Goal: Register for event/course

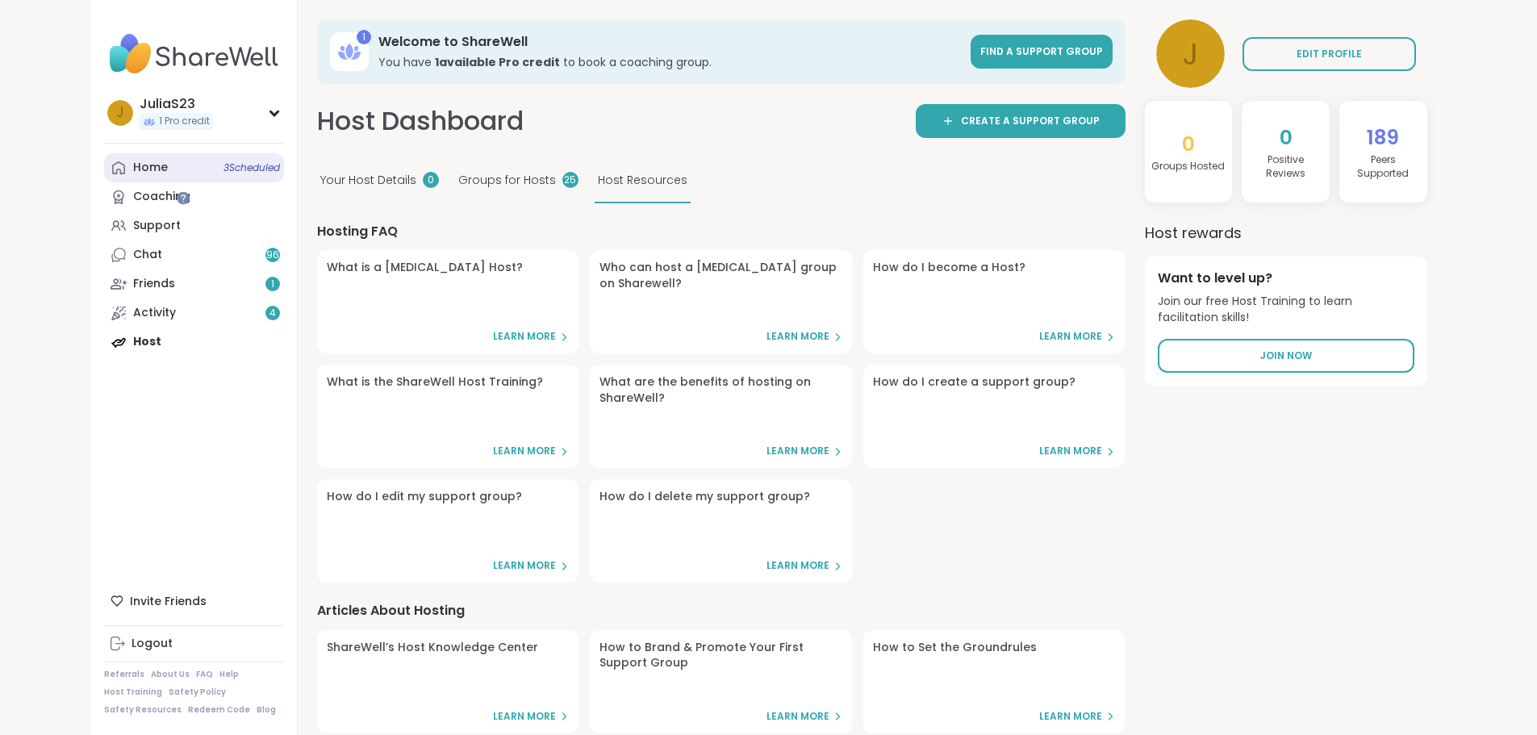
click at [223, 165] on span "3 Scheduled" at bounding box center [251, 167] width 56 height 13
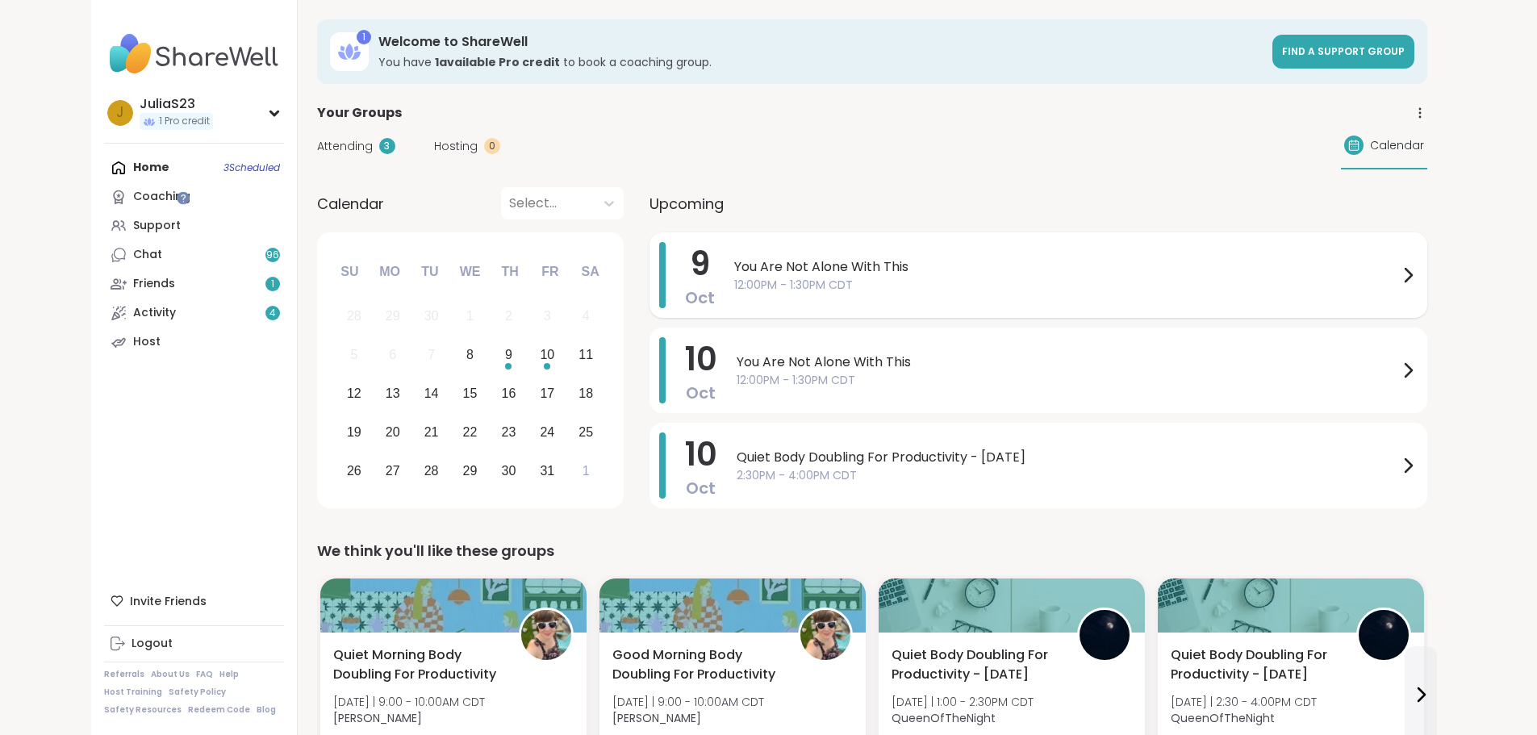
click at [941, 288] on span "12:00PM - 1:30PM CDT" at bounding box center [1066, 285] width 664 height 17
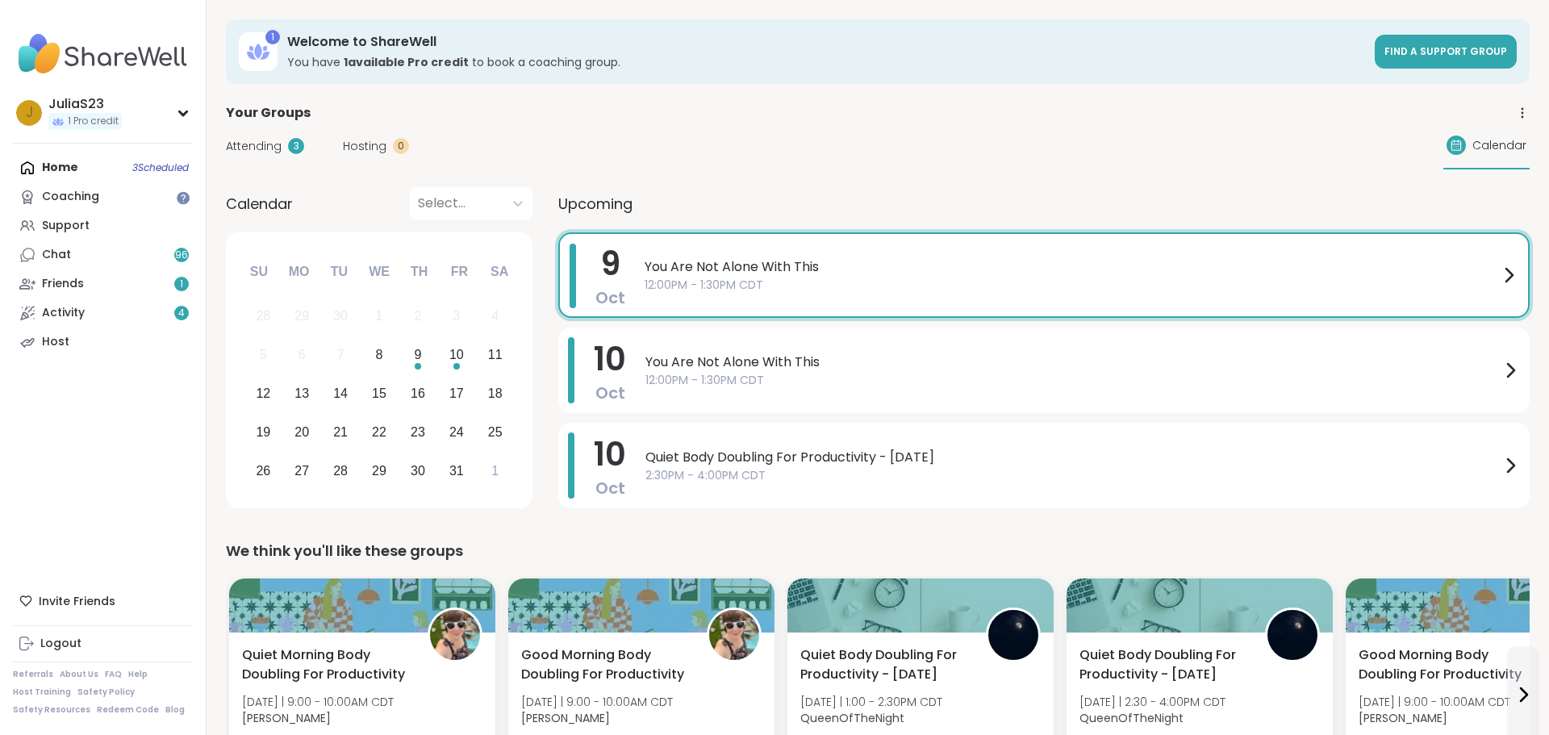
click at [941, 197] on div "Upcoming" at bounding box center [1043, 203] width 971 height 32
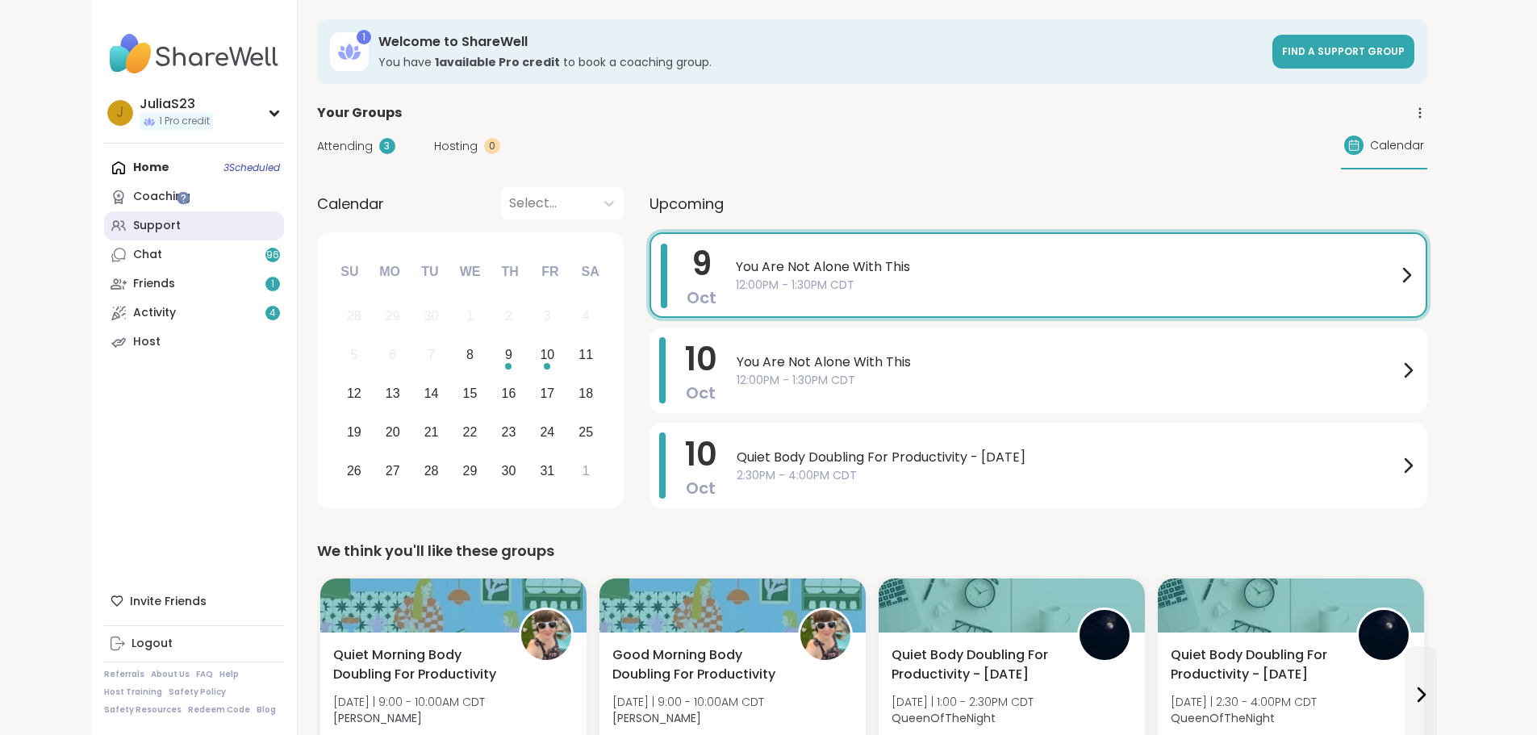
click at [104, 231] on link "Support" at bounding box center [194, 225] width 180 height 29
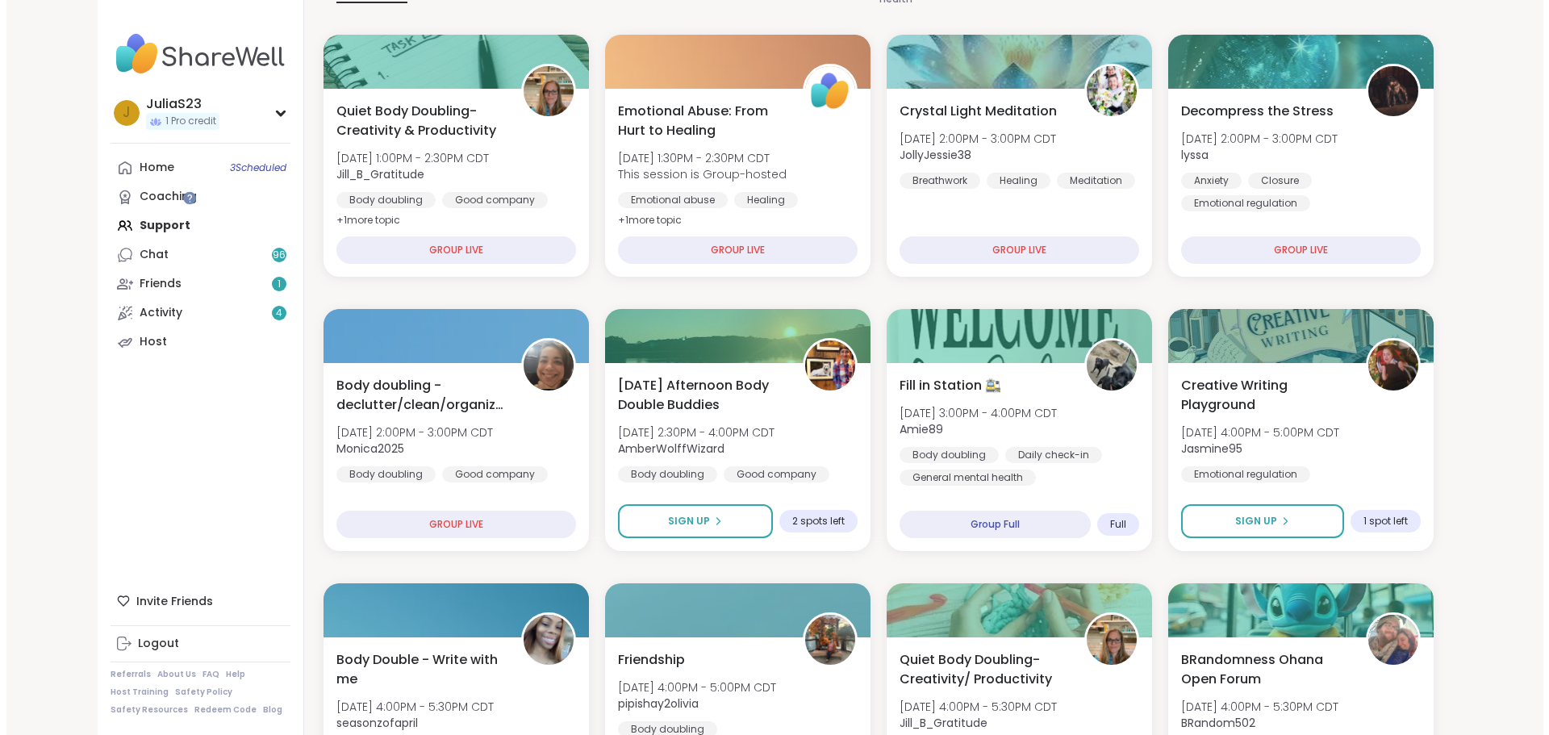
scroll to position [323, 0]
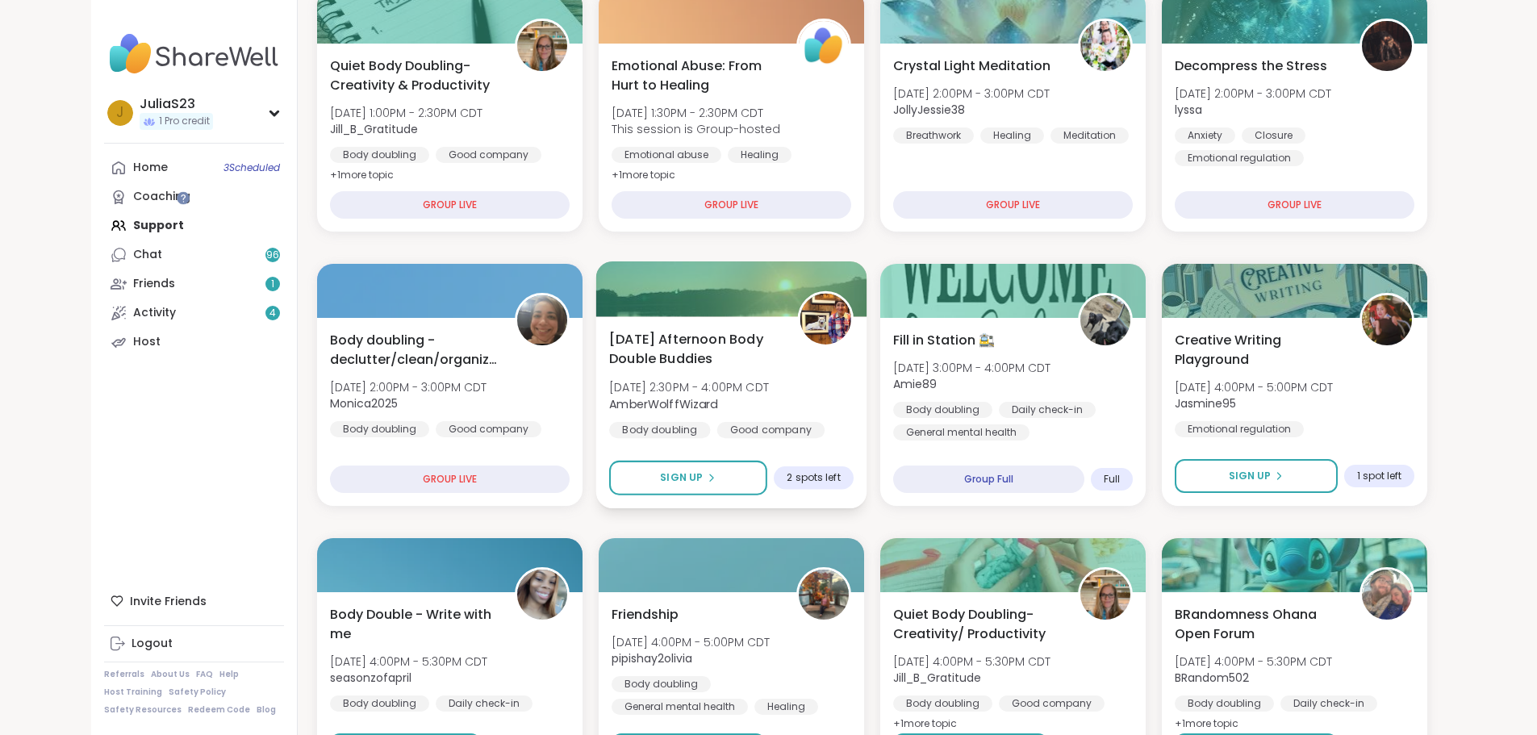
click at [819, 479] on span "2 spots left" at bounding box center [813, 477] width 53 height 13
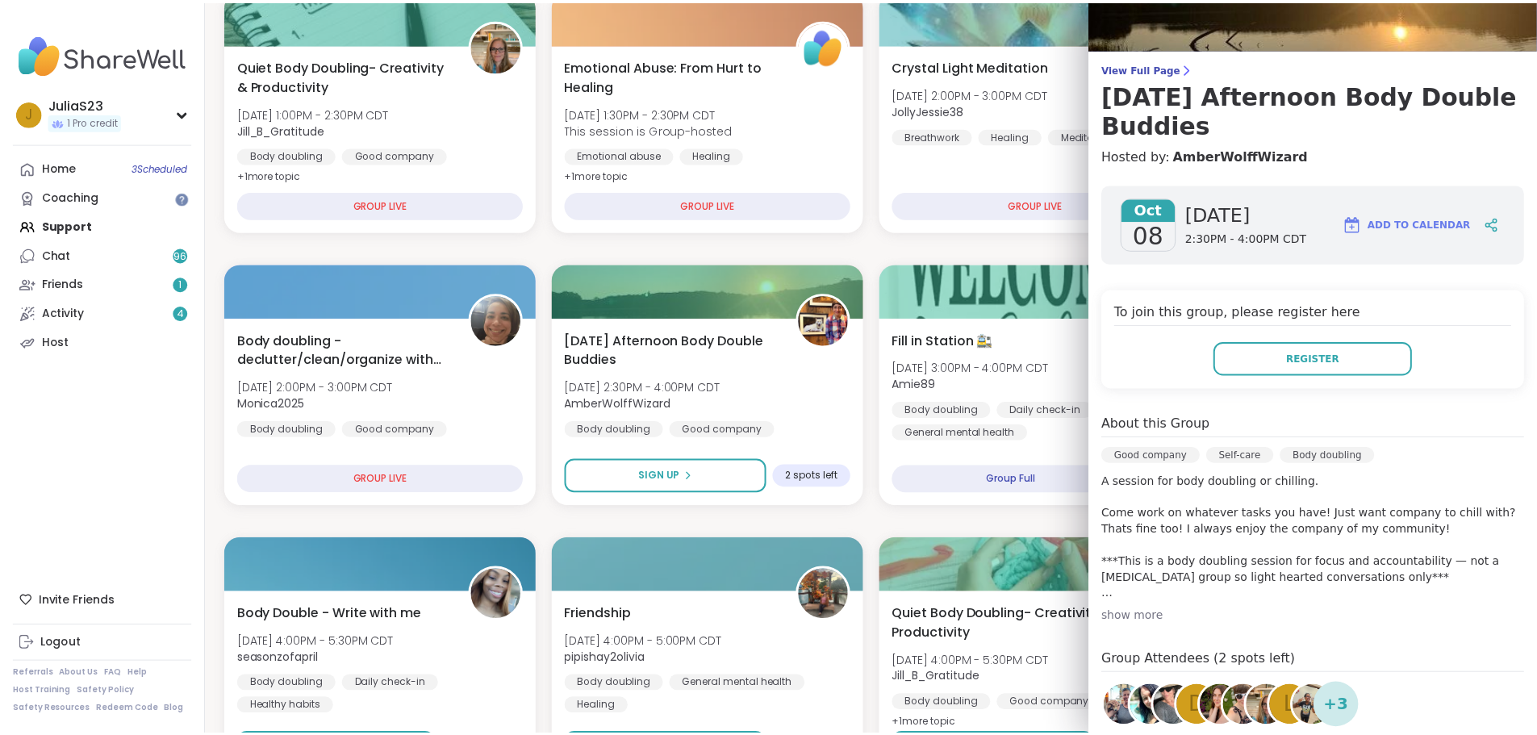
scroll to position [288, 0]
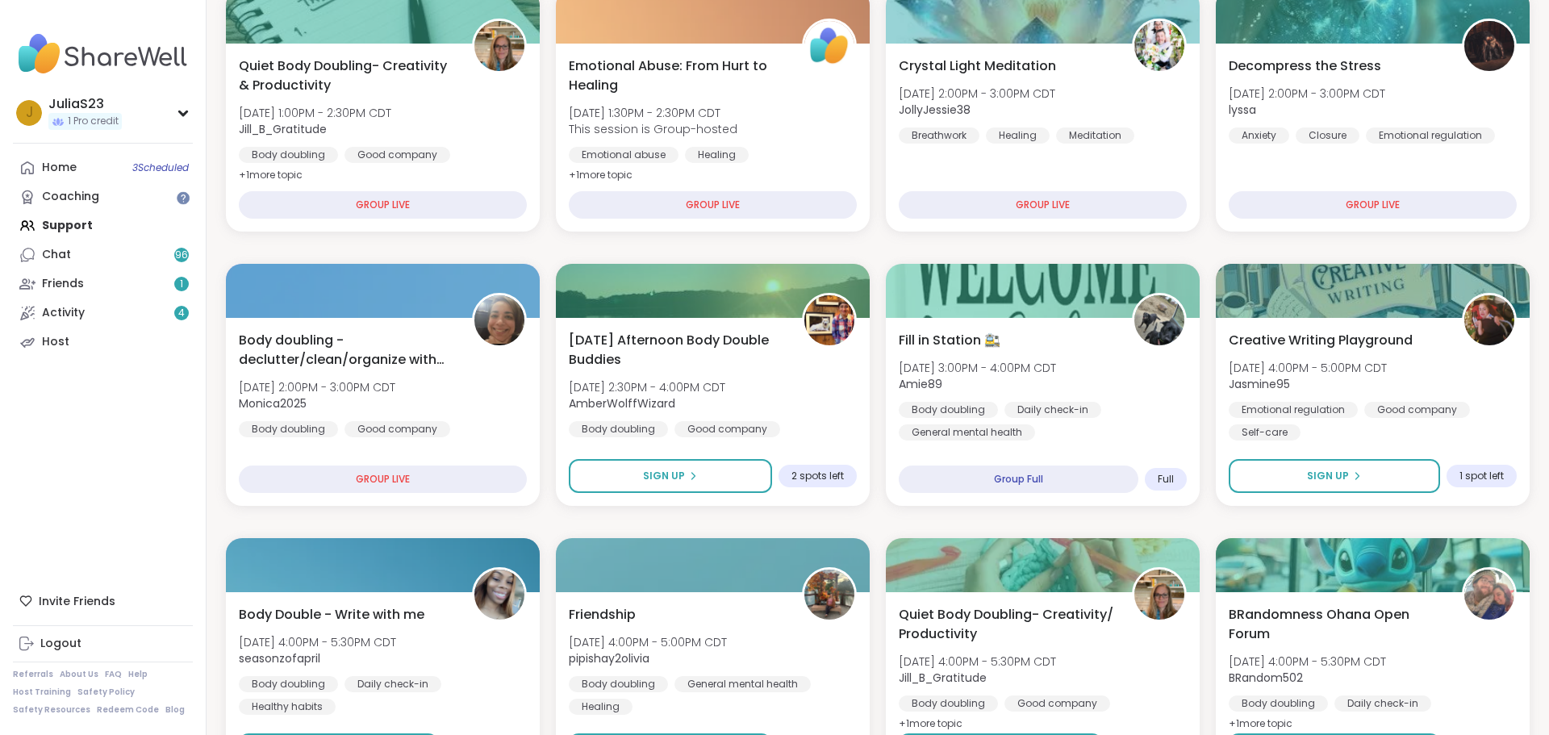
click at [166, 453] on div "J JuliaS23 1 Pro credit Profile Membership Settings Help Home 3 Scheduled Coach…" at bounding box center [103, 367] width 207 height 735
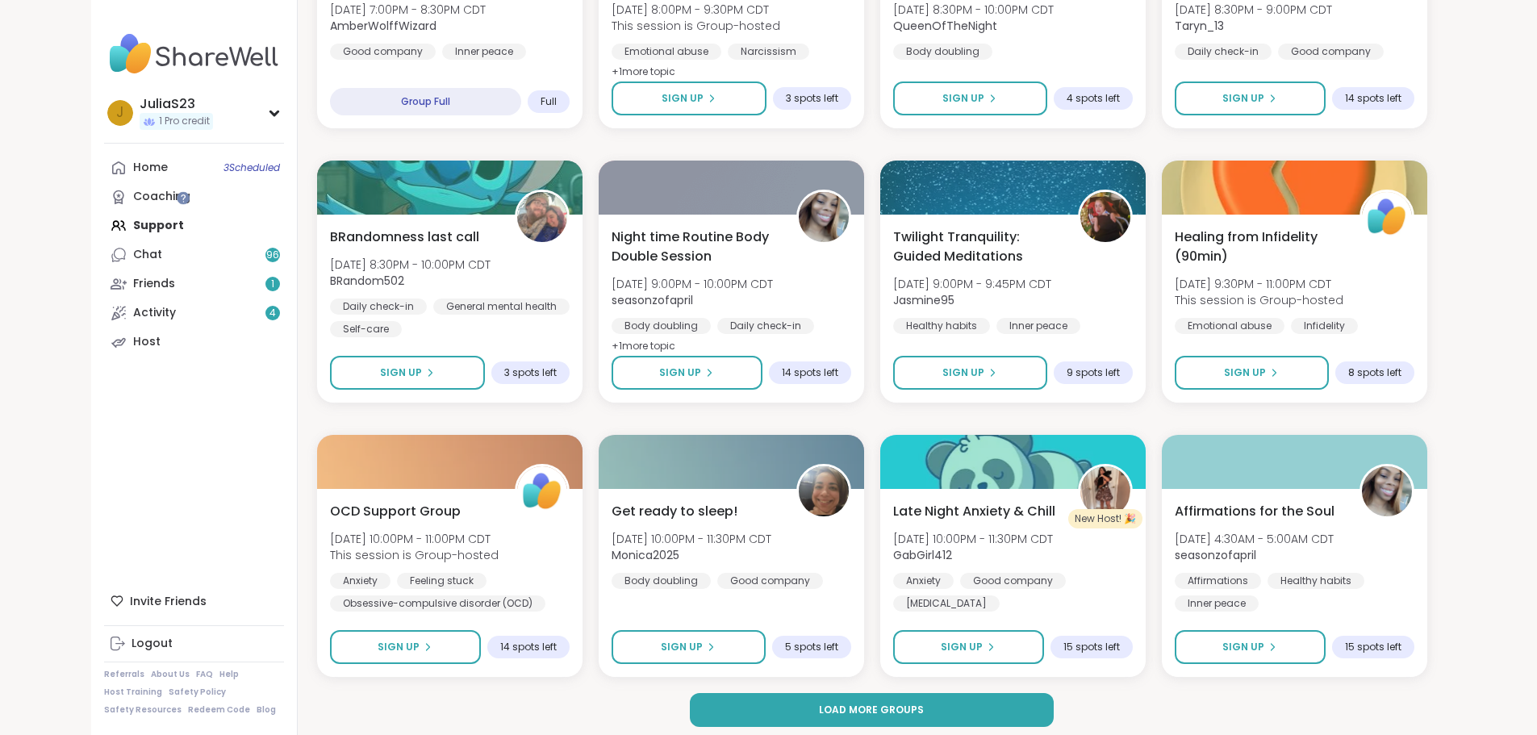
scroll to position [2080, 0]
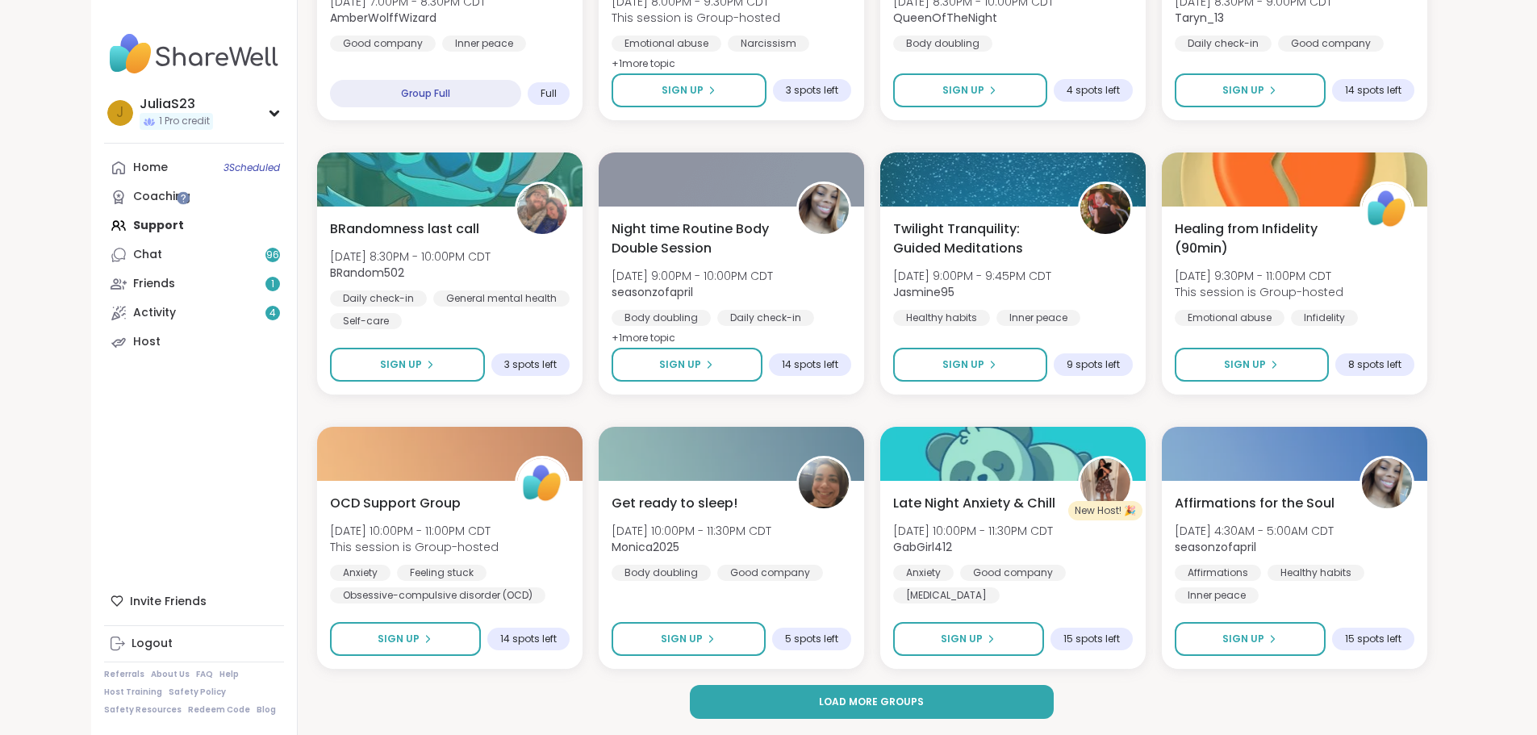
click at [765, 693] on button "Load more groups" at bounding box center [872, 702] width 364 height 34
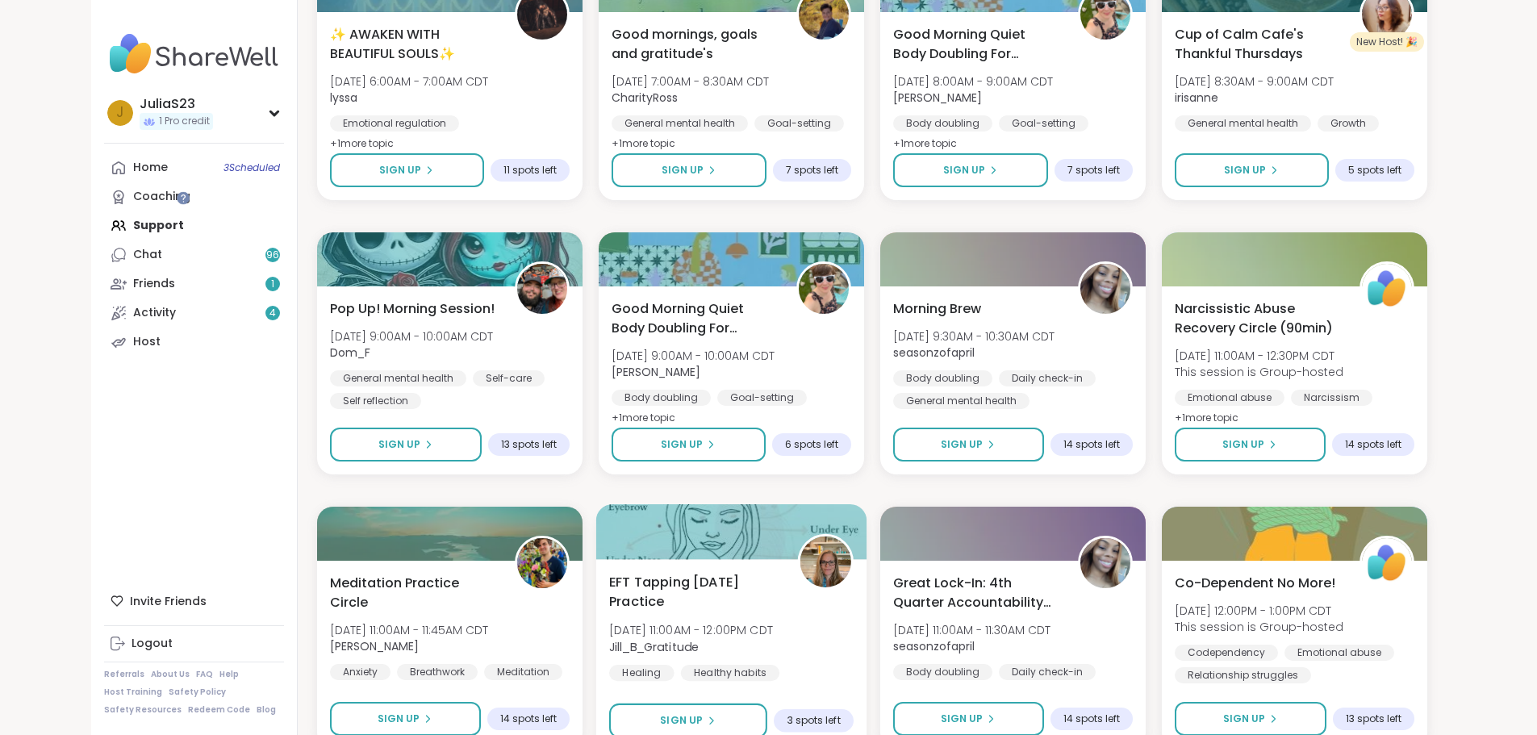
scroll to position [2833, 0]
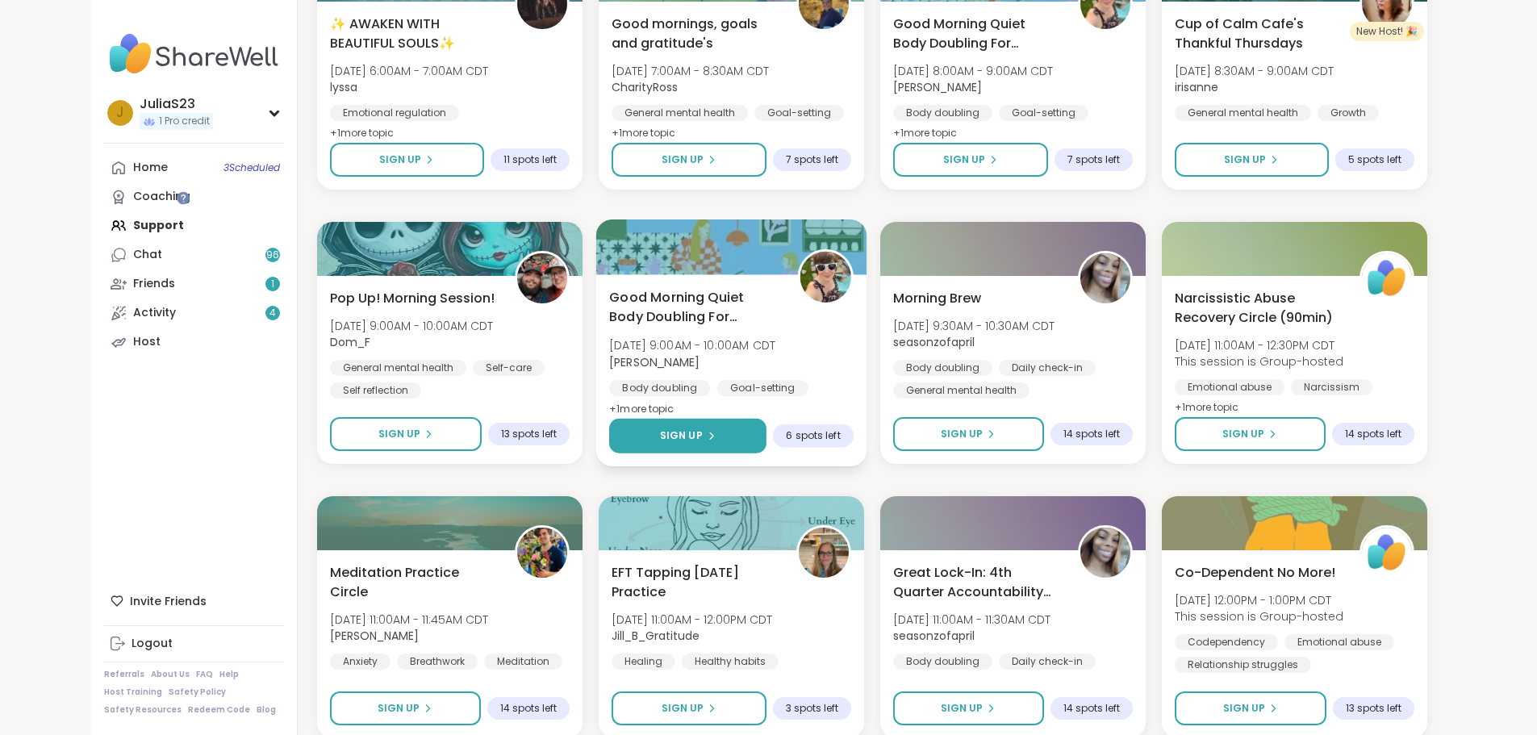
click at [708, 440] on button "Sign Up" at bounding box center [687, 436] width 157 height 35
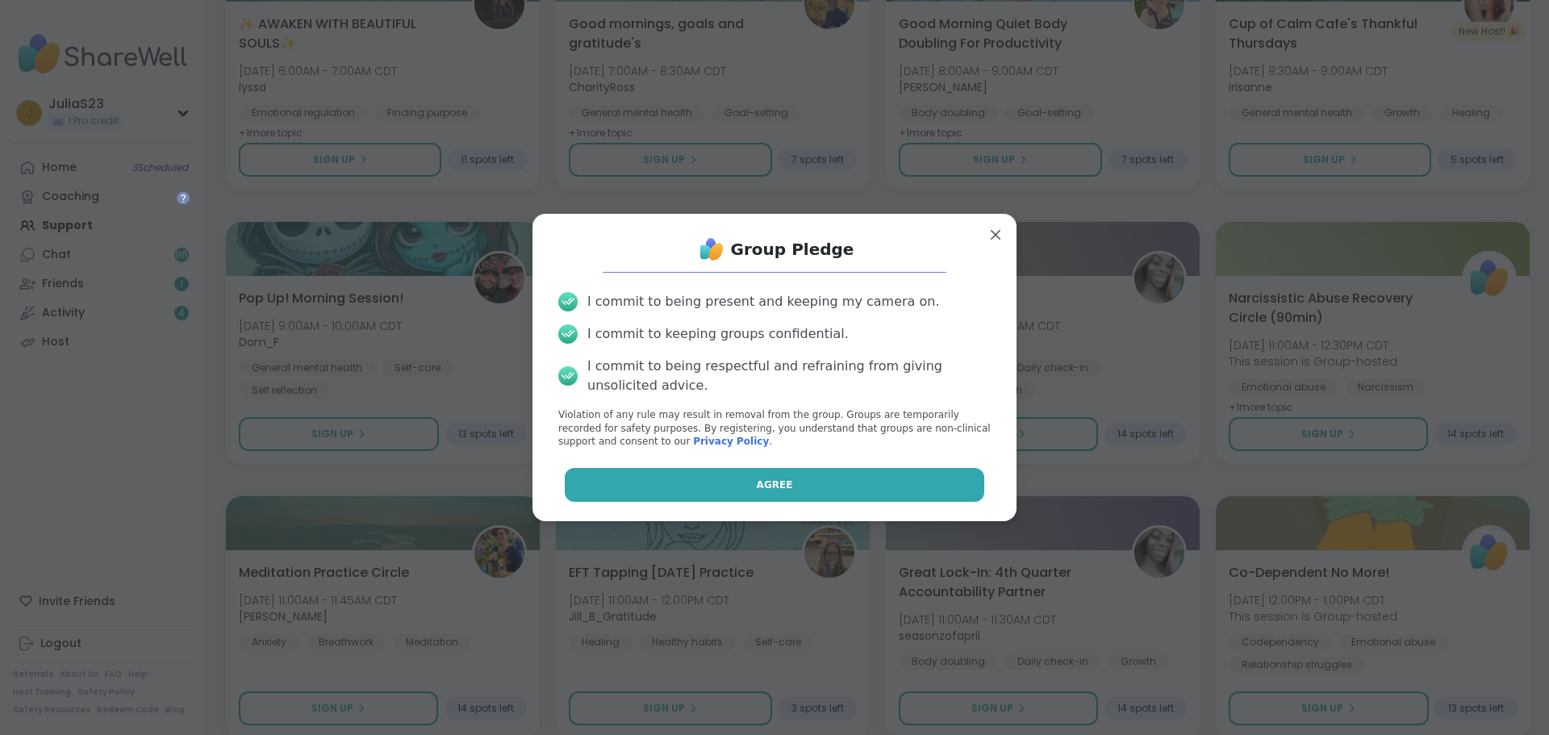
click at [742, 485] on button "Agree" at bounding box center [775, 485] width 420 height 34
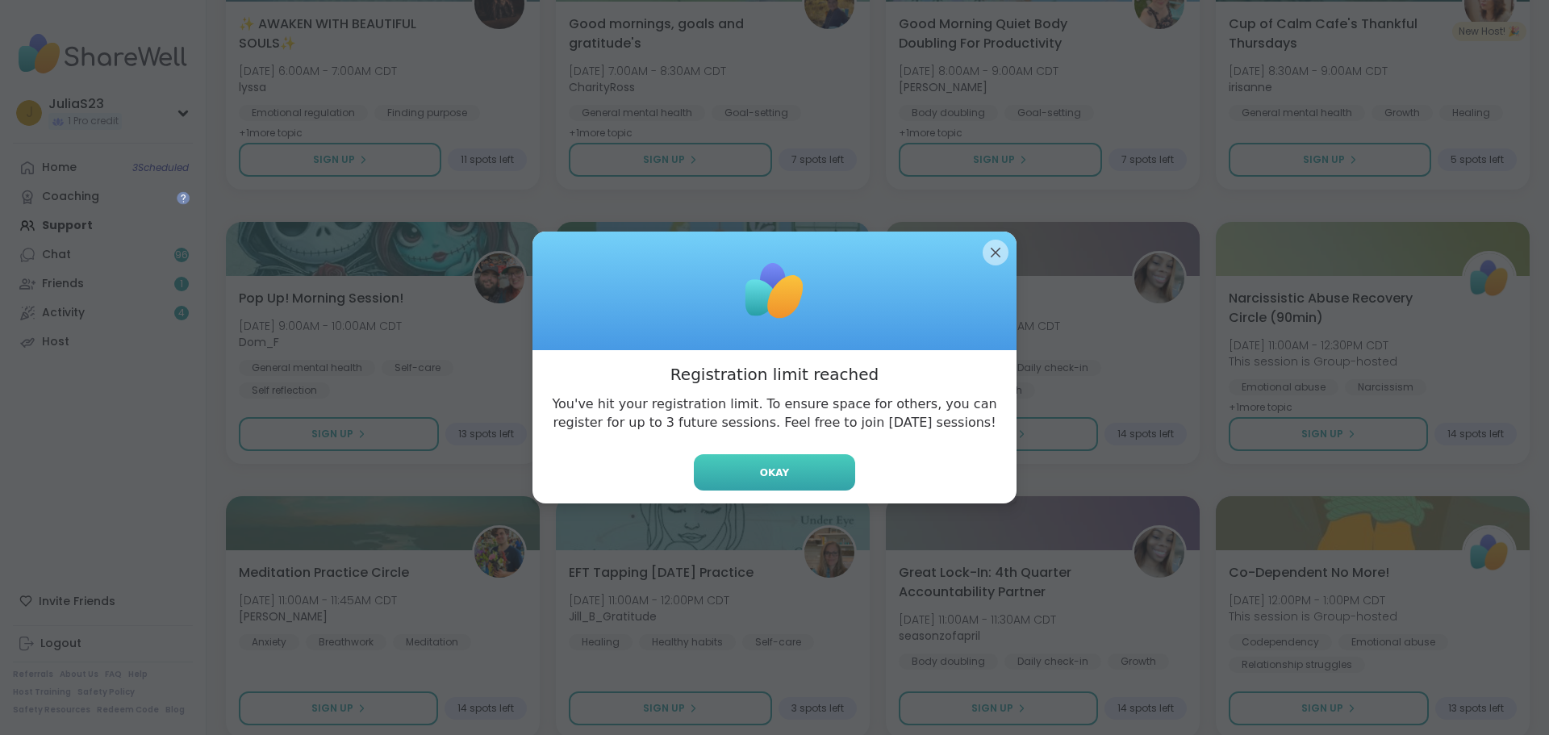
click at [747, 482] on button "Okay" at bounding box center [774, 472] width 161 height 36
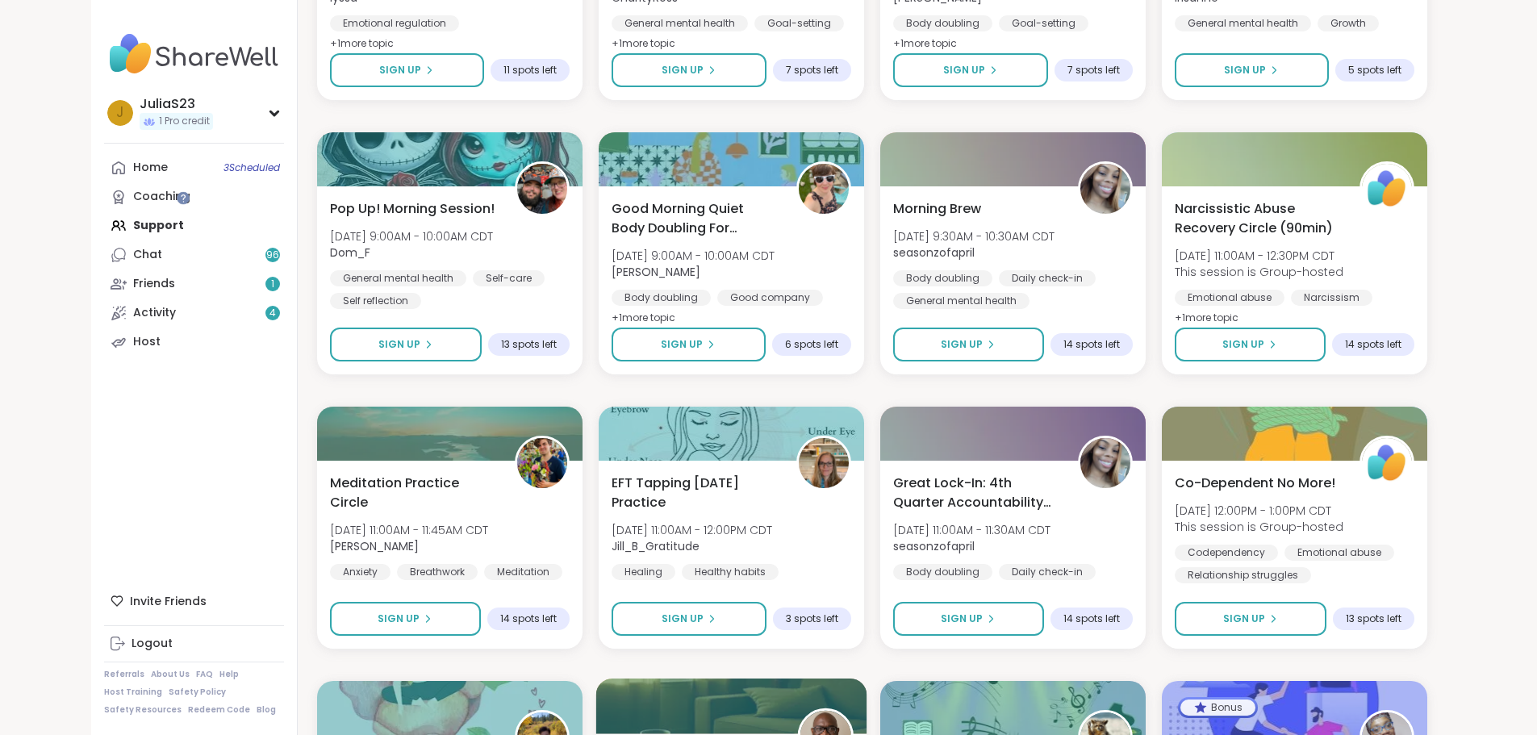
scroll to position [2914, 0]
